Goal: Task Accomplishment & Management: Manage account settings

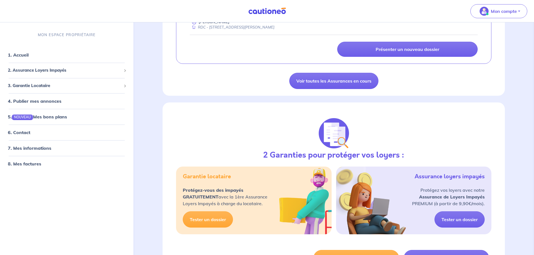
scroll to position [532, 0]
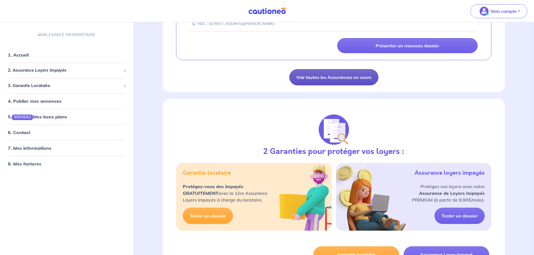
click at [326, 77] on link "Voir toutes les Assurances en cours" at bounding box center [333, 77] width 89 height 16
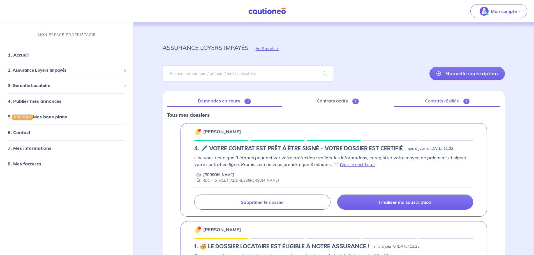
click at [464, 102] on span "1" at bounding box center [466, 102] width 6 height 6
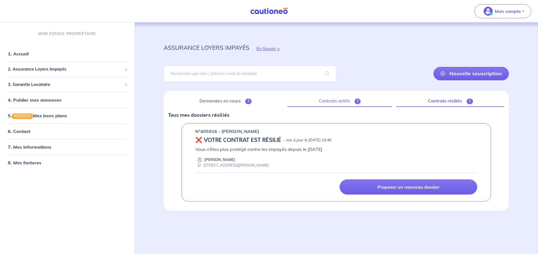
click at [350, 106] on link "Contrats actifs 1" at bounding box center [340, 101] width 105 height 12
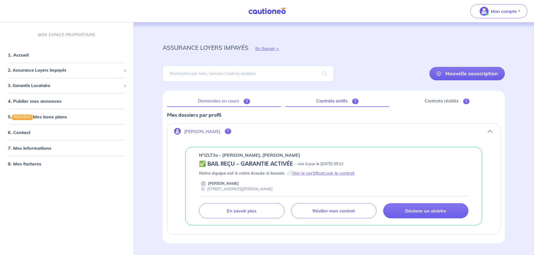
click at [241, 102] on link "Demandes en cours 3" at bounding box center [224, 101] width 114 height 12
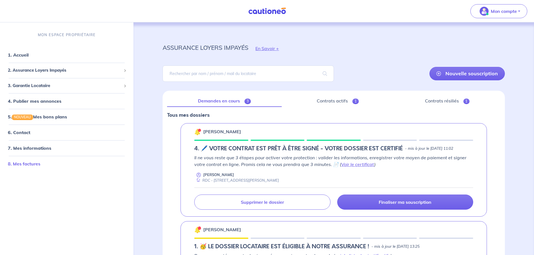
click at [40, 164] on link "8. Mes factures" at bounding box center [24, 164] width 33 height 6
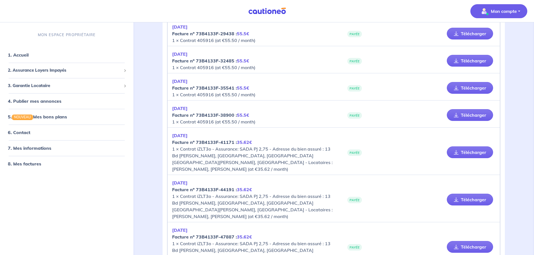
scroll to position [112, 0]
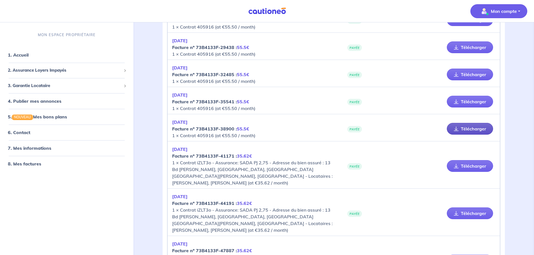
click at [452, 126] on link "Télécharger" at bounding box center [470, 129] width 46 height 12
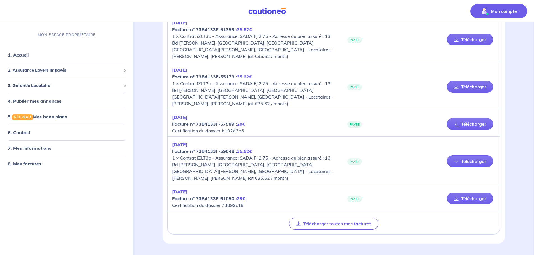
scroll to position [396, 0]
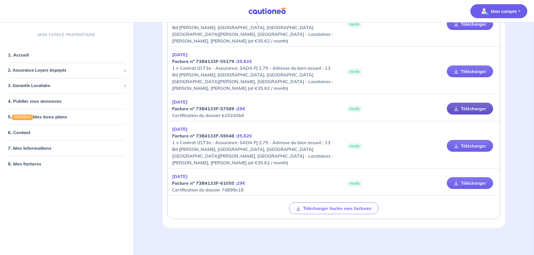
click at [458, 108] on icon at bounding box center [456, 108] width 5 height 4
click at [459, 183] on link "Télécharger" at bounding box center [470, 183] width 46 height 12
click at [50, 148] on link "7. Mes informations" at bounding box center [29, 148] width 42 height 6
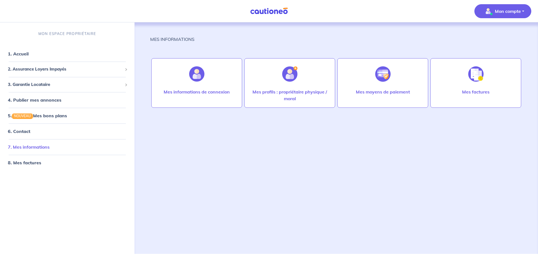
click at [43, 146] on link "7. Mes informations" at bounding box center [29, 147] width 42 height 6
click at [300, 83] on div at bounding box center [290, 74] width 24 height 29
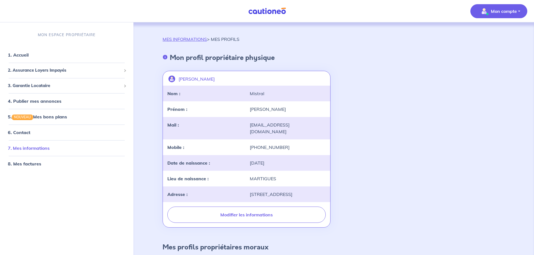
click at [50, 147] on link "7. Mes informations" at bounding box center [29, 148] width 42 height 6
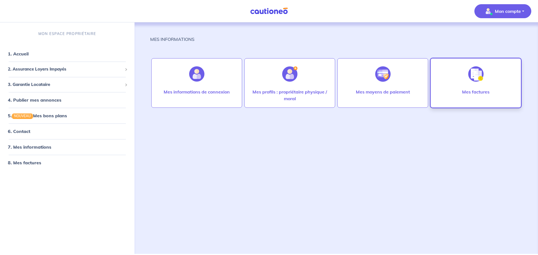
click at [466, 97] on div "Mes factures" at bounding box center [476, 98] width 36 height 18
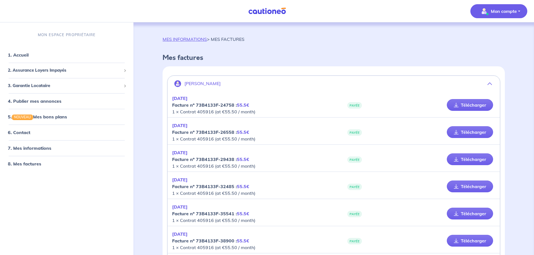
click at [493, 11] on p "Mon compte" at bounding box center [504, 11] width 26 height 7
click at [493, 36] on link "Mes informations" at bounding box center [493, 34] width 45 height 9
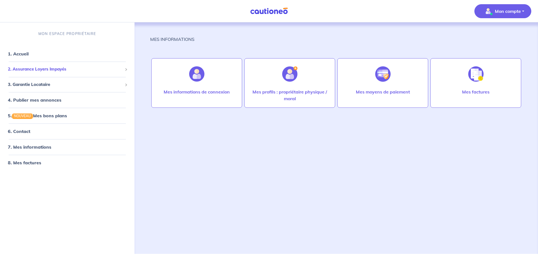
click at [40, 66] on span "2. Assurance Loyers Impayés" at bounding box center [65, 69] width 115 height 6
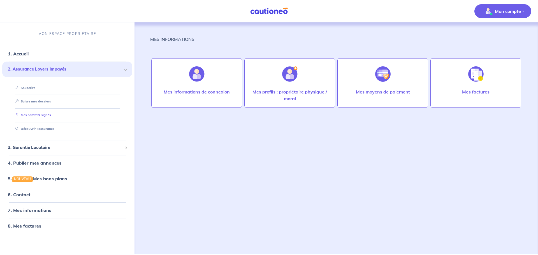
click at [41, 116] on link "Mes contrats signés" at bounding box center [32, 115] width 38 height 4
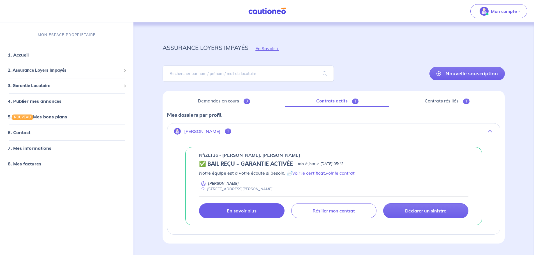
click at [263, 209] on link "En savoir plus" at bounding box center [241, 210] width 85 height 15
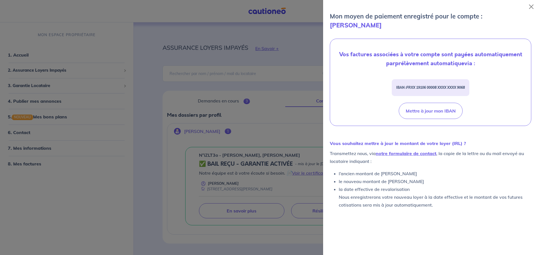
scroll to position [194, 0]
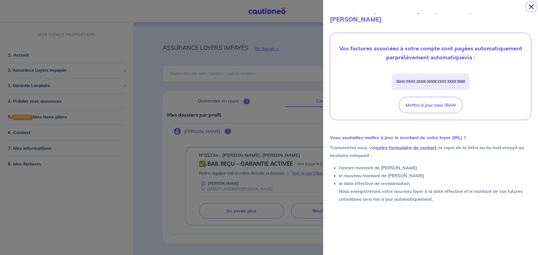
click at [532, 7] on button "Close" at bounding box center [531, 6] width 9 height 9
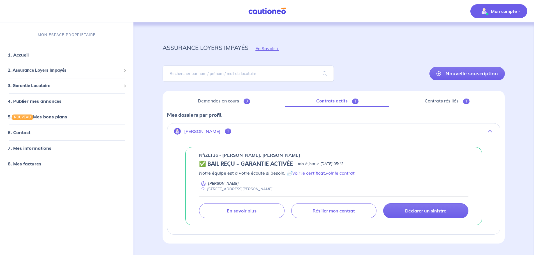
click at [515, 10] on p "Mon compte" at bounding box center [504, 11] width 26 height 7
click at [489, 49] on link "Me déconnecter" at bounding box center [493, 48] width 45 height 9
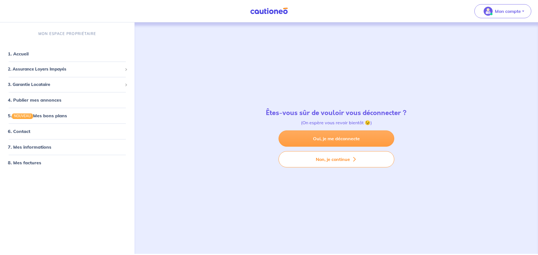
click at [364, 139] on link "Oui, je me déconnecte" at bounding box center [337, 139] width 116 height 16
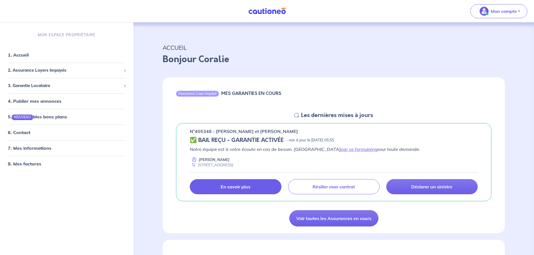
click at [236, 186] on p "En savoir plus" at bounding box center [236, 187] width 30 height 6
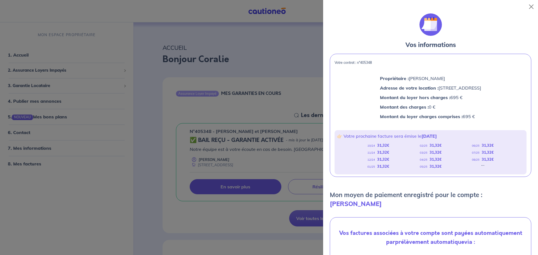
click at [473, 109] on p "Montant des charges : 0 €" at bounding box center [430, 106] width 101 height 7
click at [466, 112] on div "Montant des charges : 0 €" at bounding box center [430, 107] width 103 height 10
click at [464, 152] on div "10/24 31,32 € 11/24 31,32 € 12/24 31,32 € 01/25 31,32 € 02/25 31,32 € 03/25 31,…" at bounding box center [430, 156] width 187 height 28
click at [425, 159] on em "04/25" at bounding box center [424, 160] width 8 height 4
click at [393, 153] on div "10/24 31,32 € 11/24 31,32 € 12/24 31,32 € 01/25 31,32 € 02/25 31,32 € 03/25 31,…" at bounding box center [430, 156] width 187 height 28
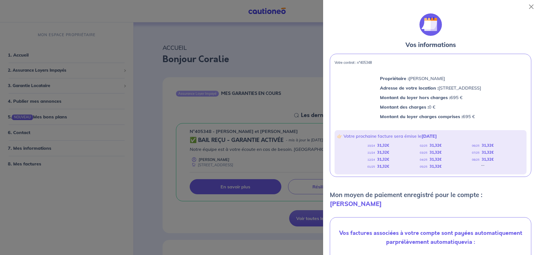
click at [395, 163] on div "10/24 31,32 € 11/24 31,32 € 12/24 31,32 € 01/25 31,32 € 02/25 31,32 € 03/25 31,…" at bounding box center [430, 156] width 187 height 28
click at [405, 195] on p "Mon moyen de paiement enregistré pour le compte : Coralie Aubert" at bounding box center [431, 200] width 202 height 18
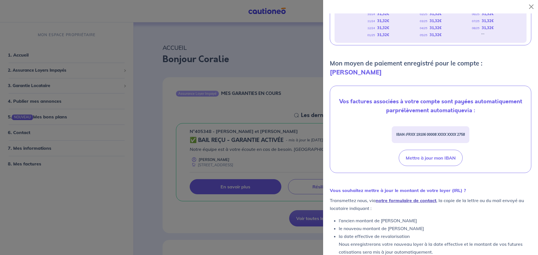
scroll to position [137, 0]
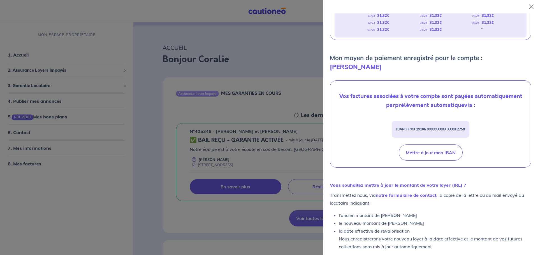
click at [286, 163] on div at bounding box center [269, 127] width 538 height 255
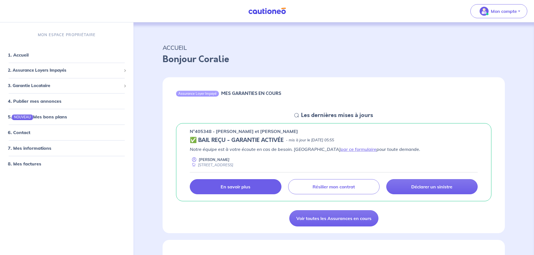
click at [257, 191] on link "En savoir plus" at bounding box center [235, 186] width 91 height 15
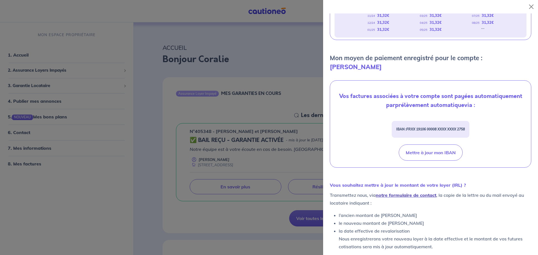
click at [400, 193] on link "notre formulaire de contact" at bounding box center [406, 196] width 61 height 6
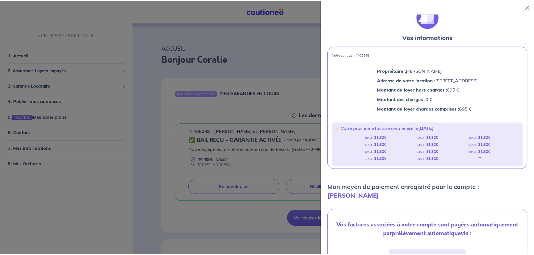
scroll to position [0, 0]
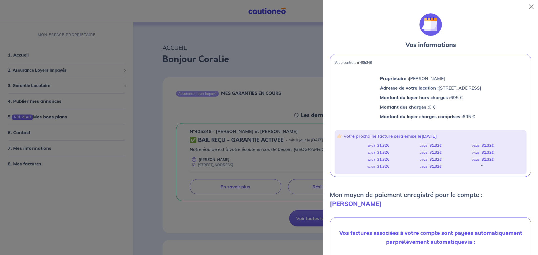
click at [255, 147] on div at bounding box center [269, 127] width 538 height 255
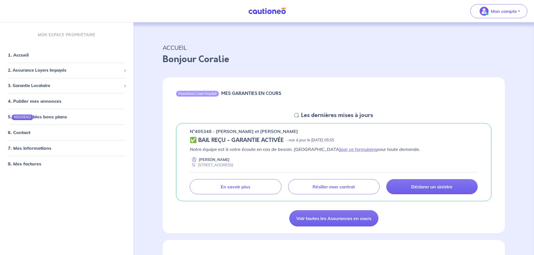
drag, startPoint x: 216, startPoint y: 132, endPoint x: 304, endPoint y: 132, distance: 88.8
click at [298, 132] on p "n°405348 - [PERSON_NAME] et [PERSON_NAME]" at bounding box center [244, 131] width 108 height 7
copy p "NEPOMUCENO Isabelle et THIERIOT Alain"
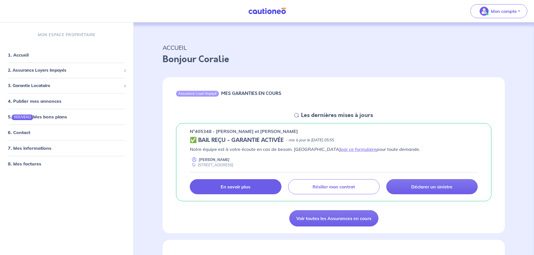
click at [224, 185] on p "En savoir plus" at bounding box center [236, 187] width 30 height 6
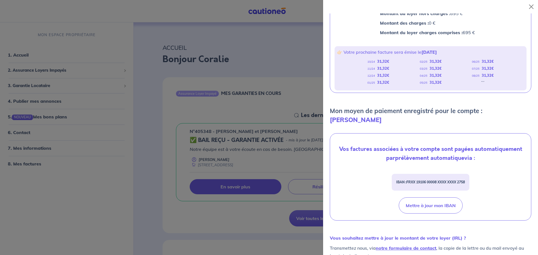
scroll to position [137, 0]
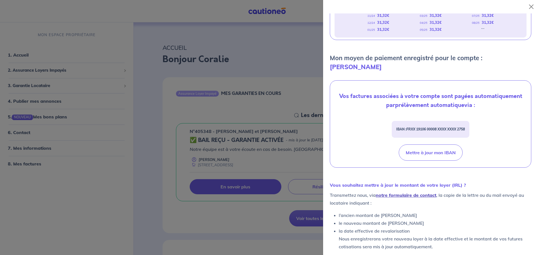
click at [401, 193] on link "notre formulaire de contact" at bounding box center [406, 196] width 61 height 6
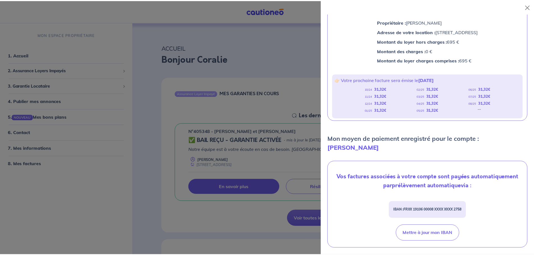
scroll to position [0, 0]
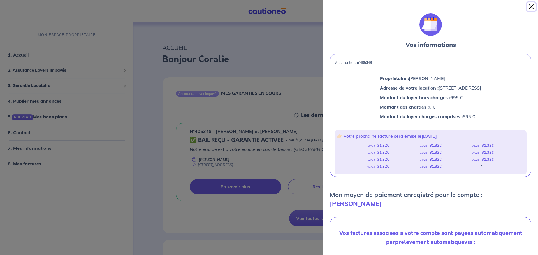
click at [530, 8] on button "Close" at bounding box center [531, 6] width 9 height 9
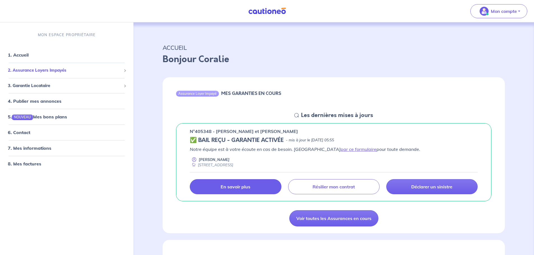
click at [56, 68] on span "2. Assurance Loyers Impayés" at bounding box center [65, 70] width 114 height 6
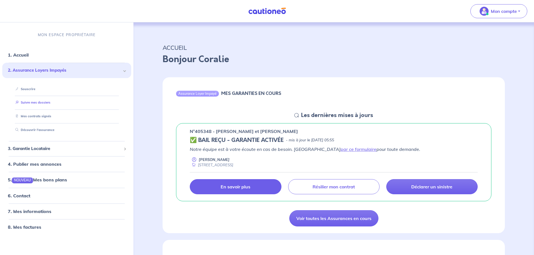
click at [43, 103] on link "Suivre mes dossiers" at bounding box center [31, 103] width 37 height 4
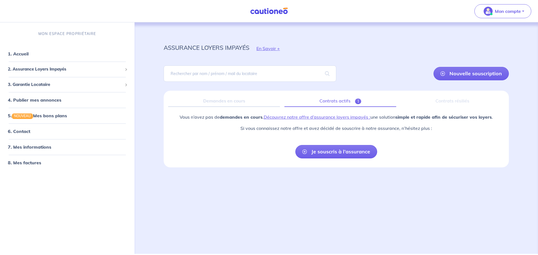
click at [337, 102] on link "Contrats actifs 1" at bounding box center [340, 101] width 112 height 12
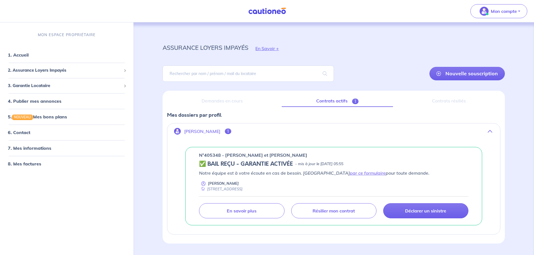
click at [207, 132] on p "[PERSON_NAME]" at bounding box center [202, 131] width 36 height 5
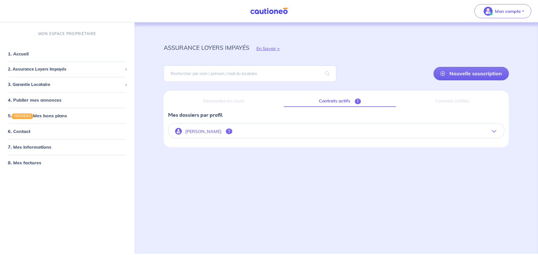
click at [207, 132] on p "[PERSON_NAME]" at bounding box center [203, 131] width 36 height 5
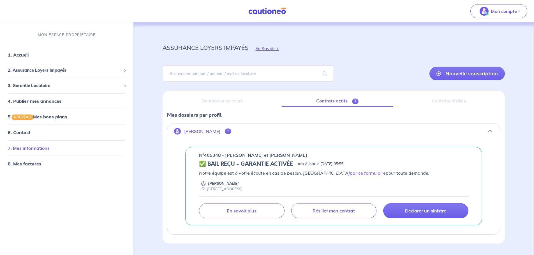
click at [33, 148] on link "7. Mes informations" at bounding box center [29, 148] width 42 height 6
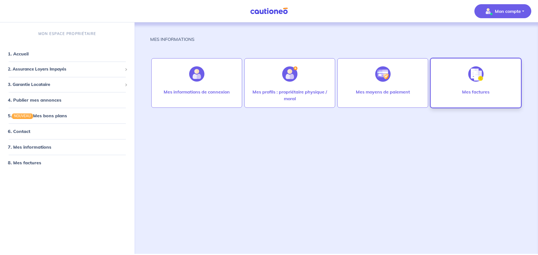
click at [467, 92] on p "Mes factures" at bounding box center [475, 92] width 27 height 7
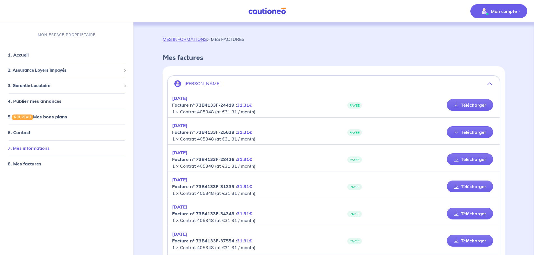
click at [24, 151] on link "7. Mes informations" at bounding box center [29, 148] width 42 height 6
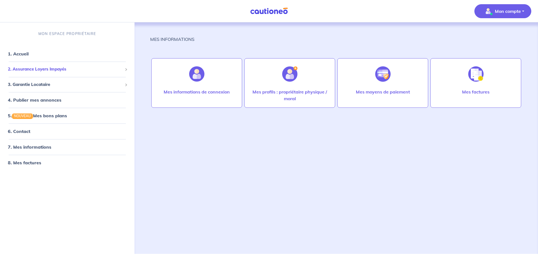
click at [41, 72] on span "2. Assurance Loyers Impayés" at bounding box center [65, 69] width 115 height 6
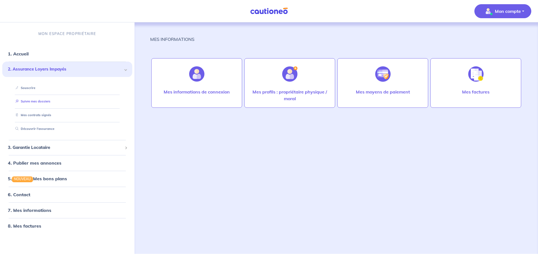
click at [44, 103] on link "Suivre mes dossiers" at bounding box center [31, 102] width 37 height 4
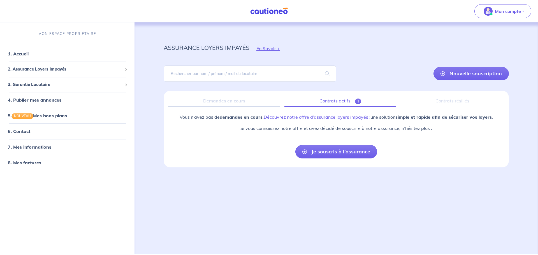
click at [331, 99] on link "Contrats actifs 1" at bounding box center [340, 101] width 112 height 12
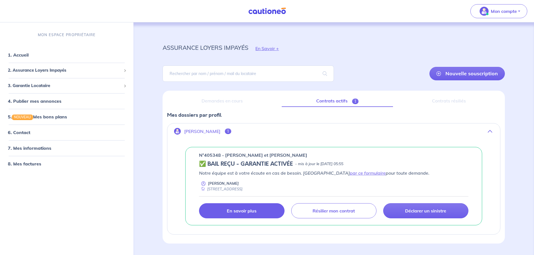
click at [227, 211] on p "En savoir plus" at bounding box center [242, 211] width 30 height 6
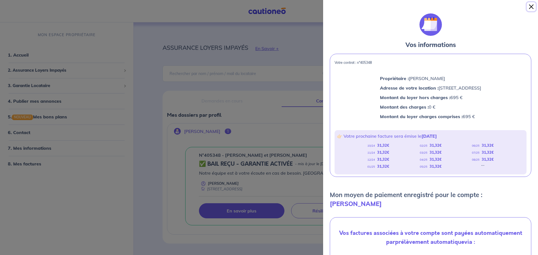
click at [532, 7] on button "Close" at bounding box center [531, 6] width 9 height 9
